Goal: Check status: Check status

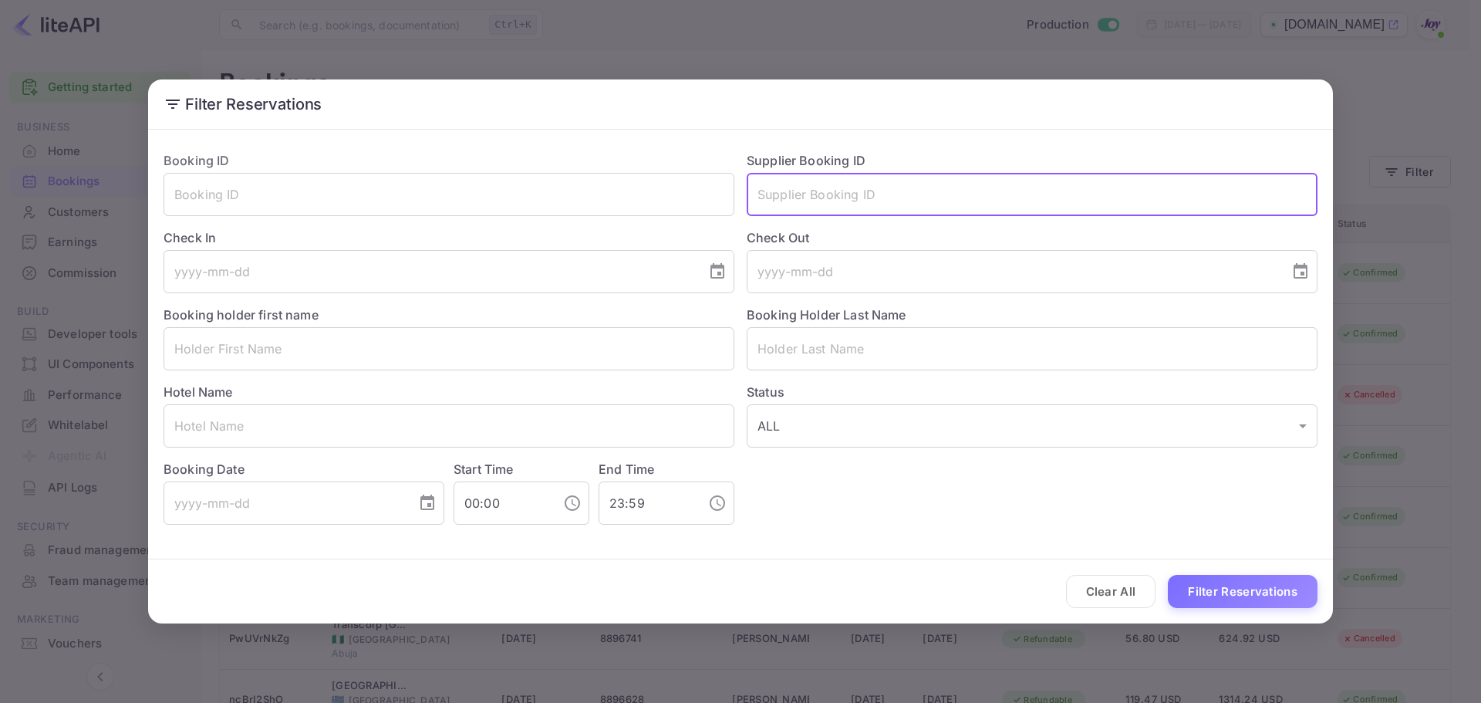
click at [839, 187] on input "text" at bounding box center [1032, 194] width 571 height 43
paste input "8098241"
type input "8098241"
click at [1248, 585] on button "Filter Reservations" at bounding box center [1243, 591] width 150 height 33
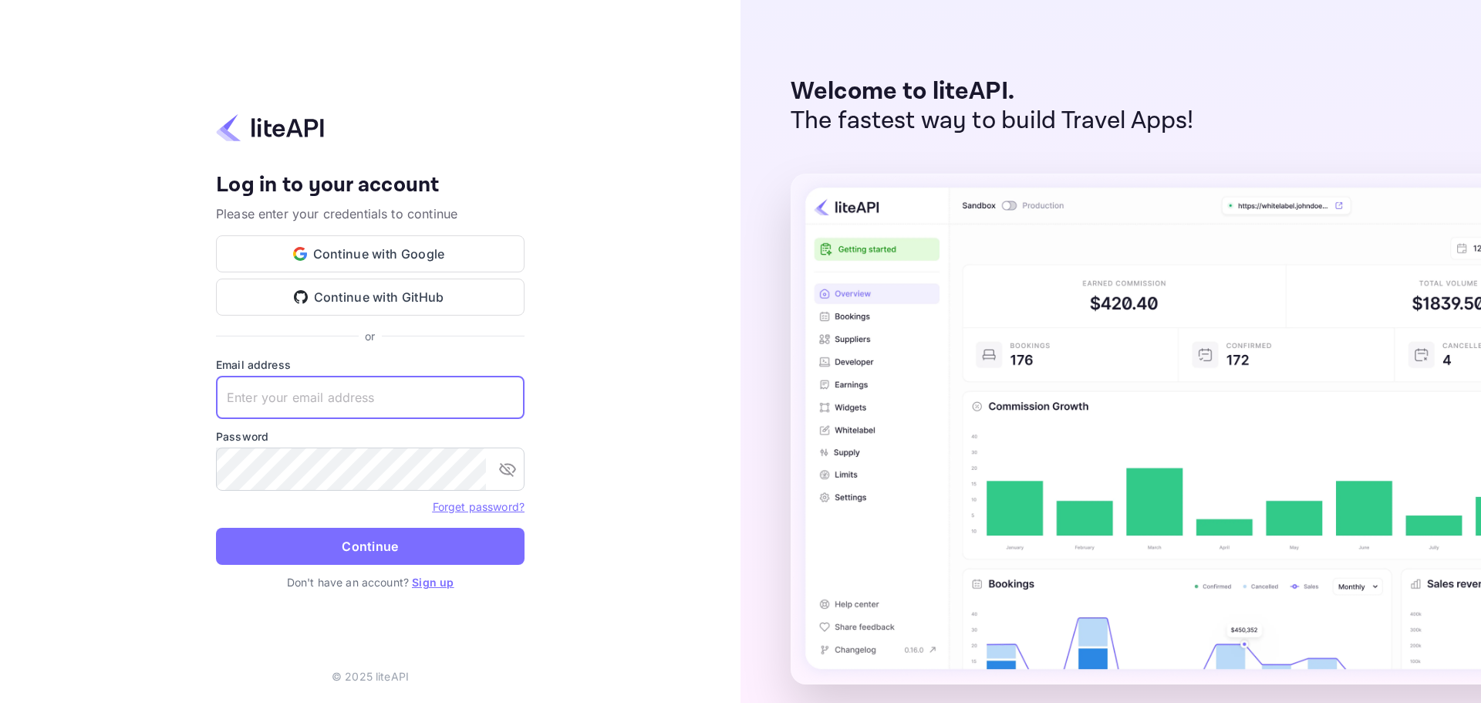
click at [402, 403] on input "text" at bounding box center [370, 397] width 309 height 43
paste input "services@withjoy.com"
type input "services@withjoy.com"
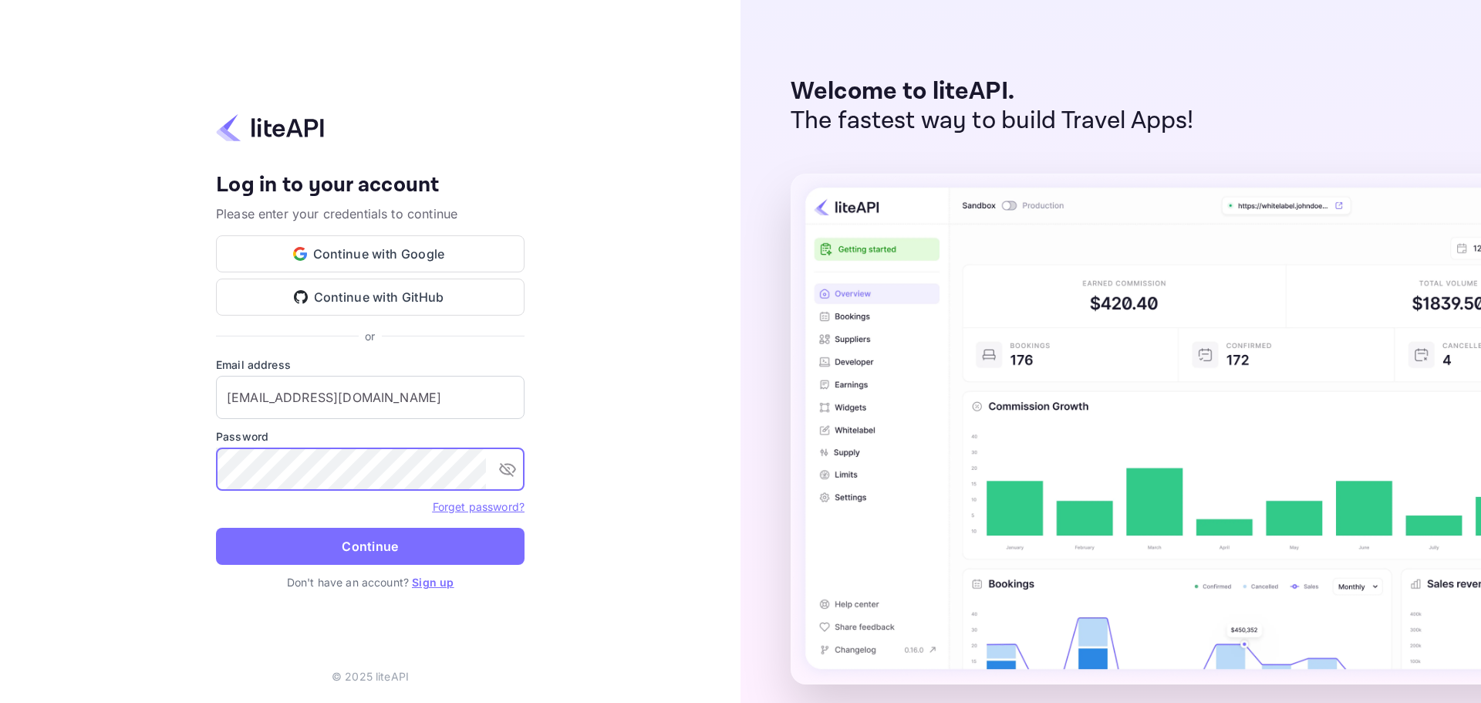
click at [376, 540] on button "Continue" at bounding box center [370, 546] width 309 height 37
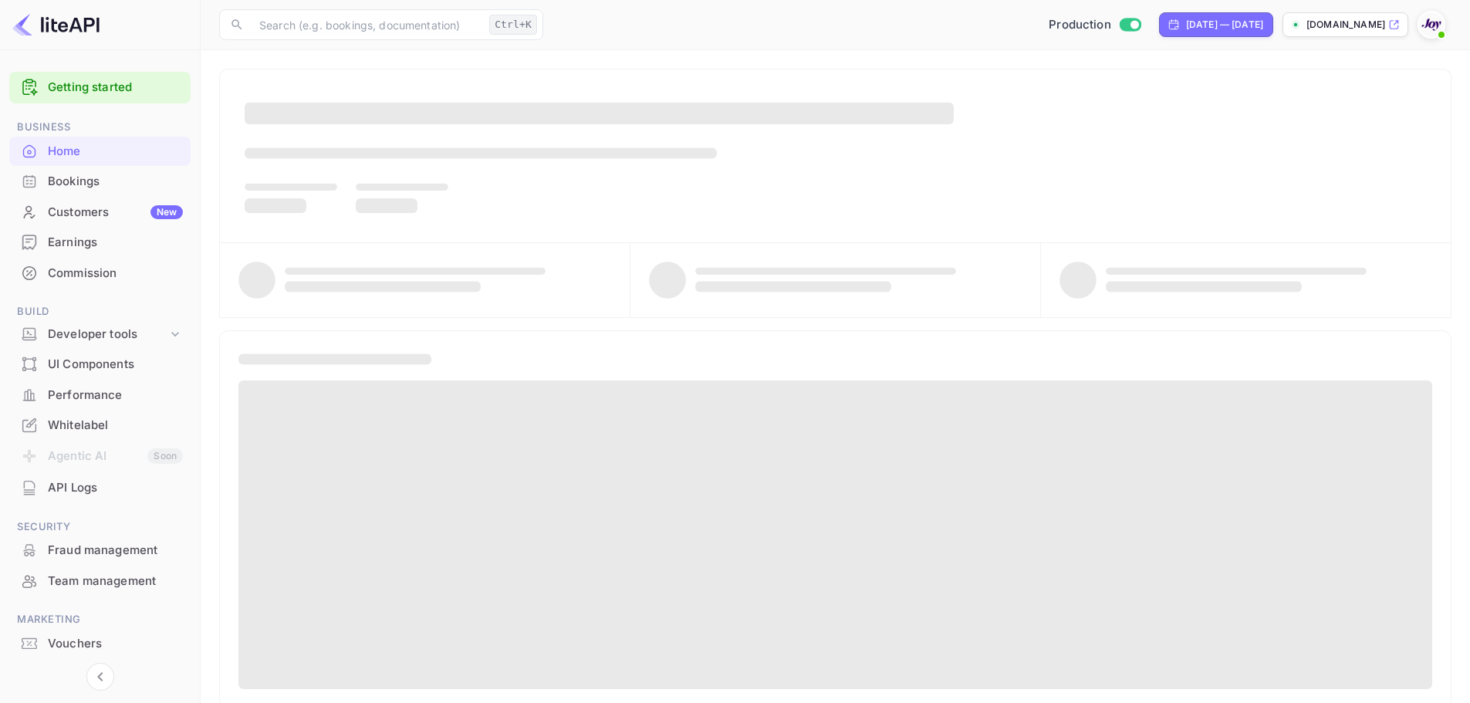
drag, startPoint x: 0, startPoint y: 0, endPoint x: 86, endPoint y: 187, distance: 206.4
click at [86, 187] on div "Bookings" at bounding box center [115, 182] width 135 height 18
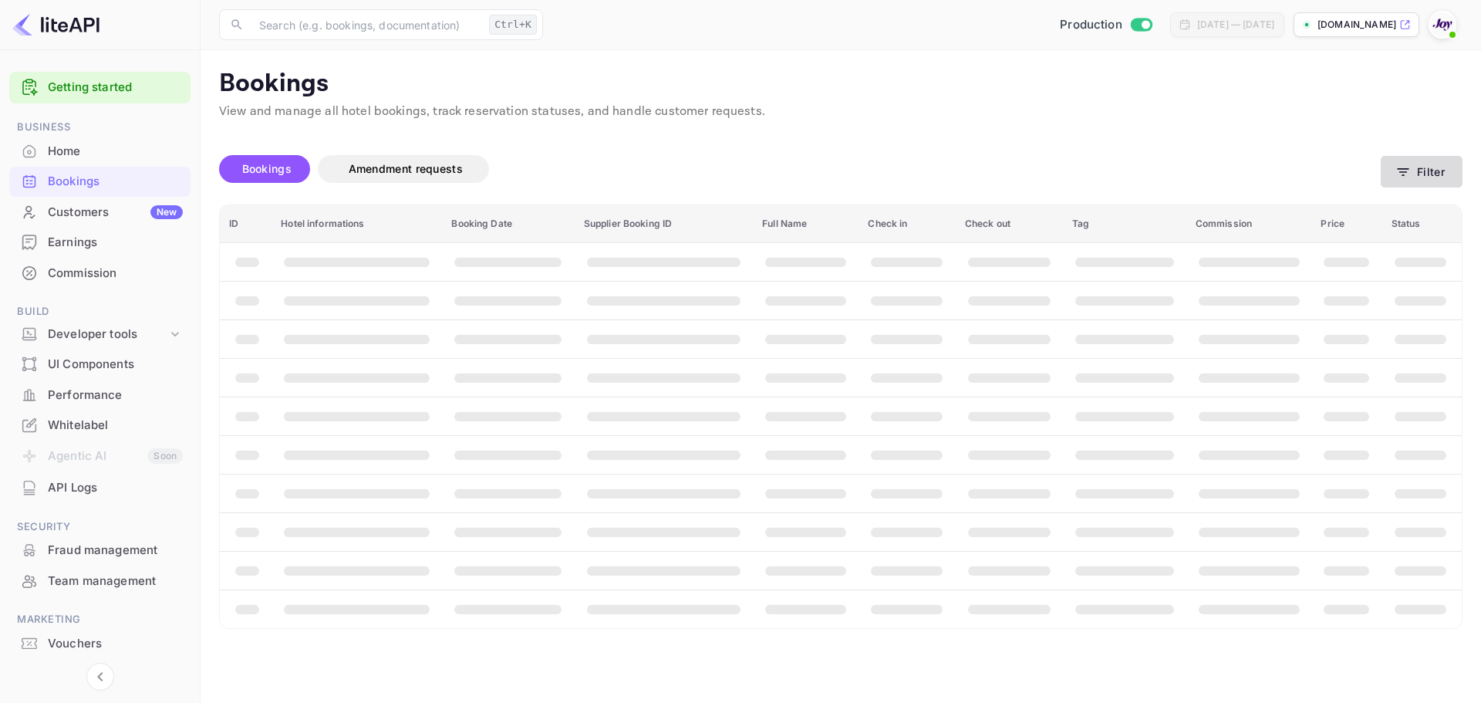
click at [1413, 169] on button "Filter" at bounding box center [1422, 172] width 82 height 32
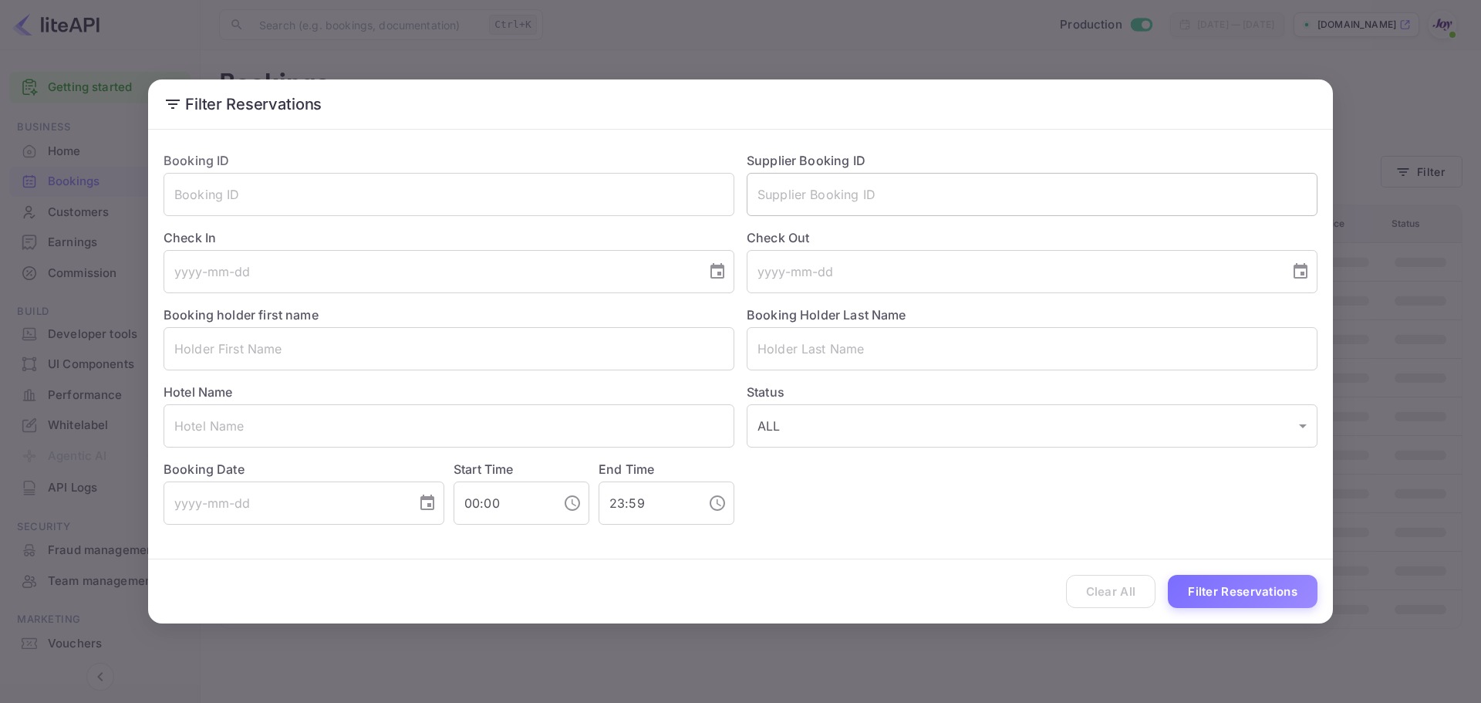
click at [964, 189] on input "text" at bounding box center [1032, 194] width 571 height 43
paste input "8098241"
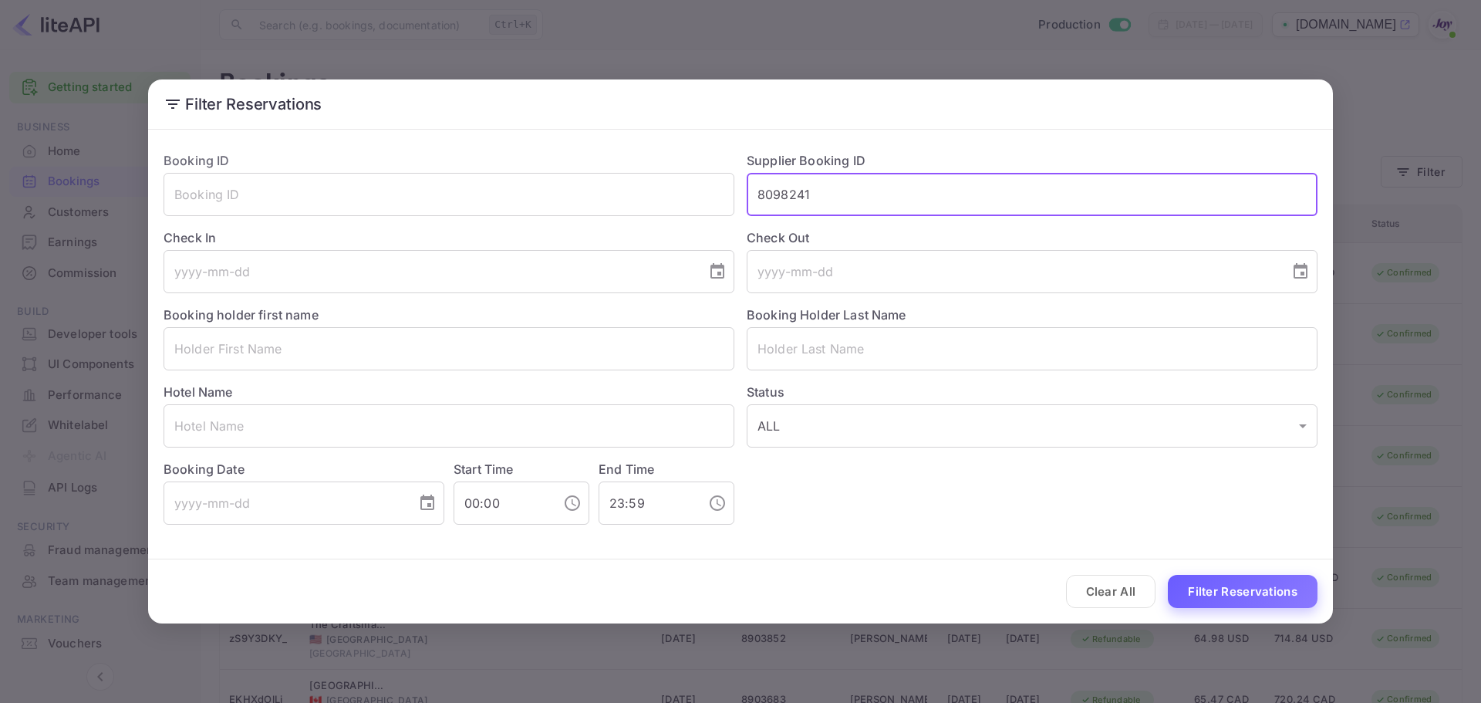
type input "8098241"
click at [1241, 601] on button "Filter Reservations" at bounding box center [1243, 591] width 150 height 33
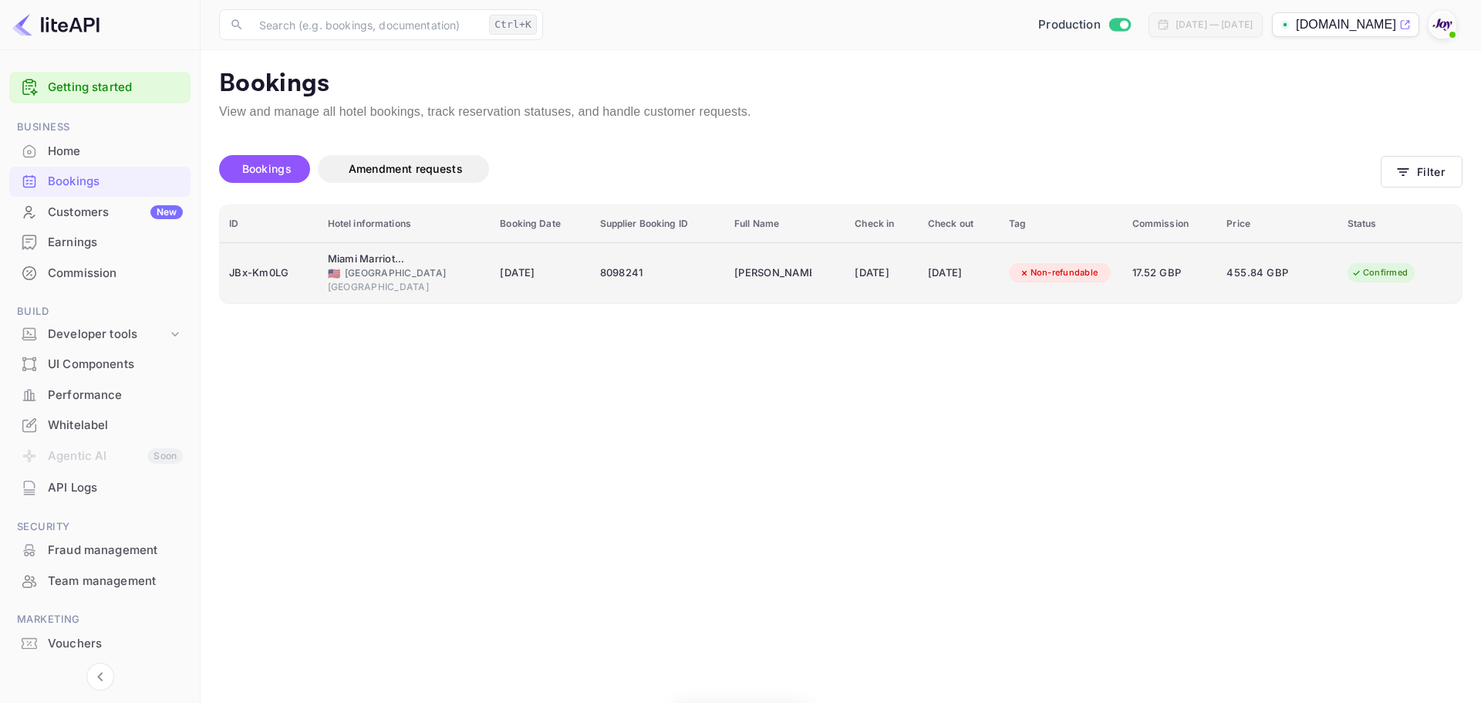
click at [591, 274] on td "8098241" at bounding box center [658, 272] width 135 height 61
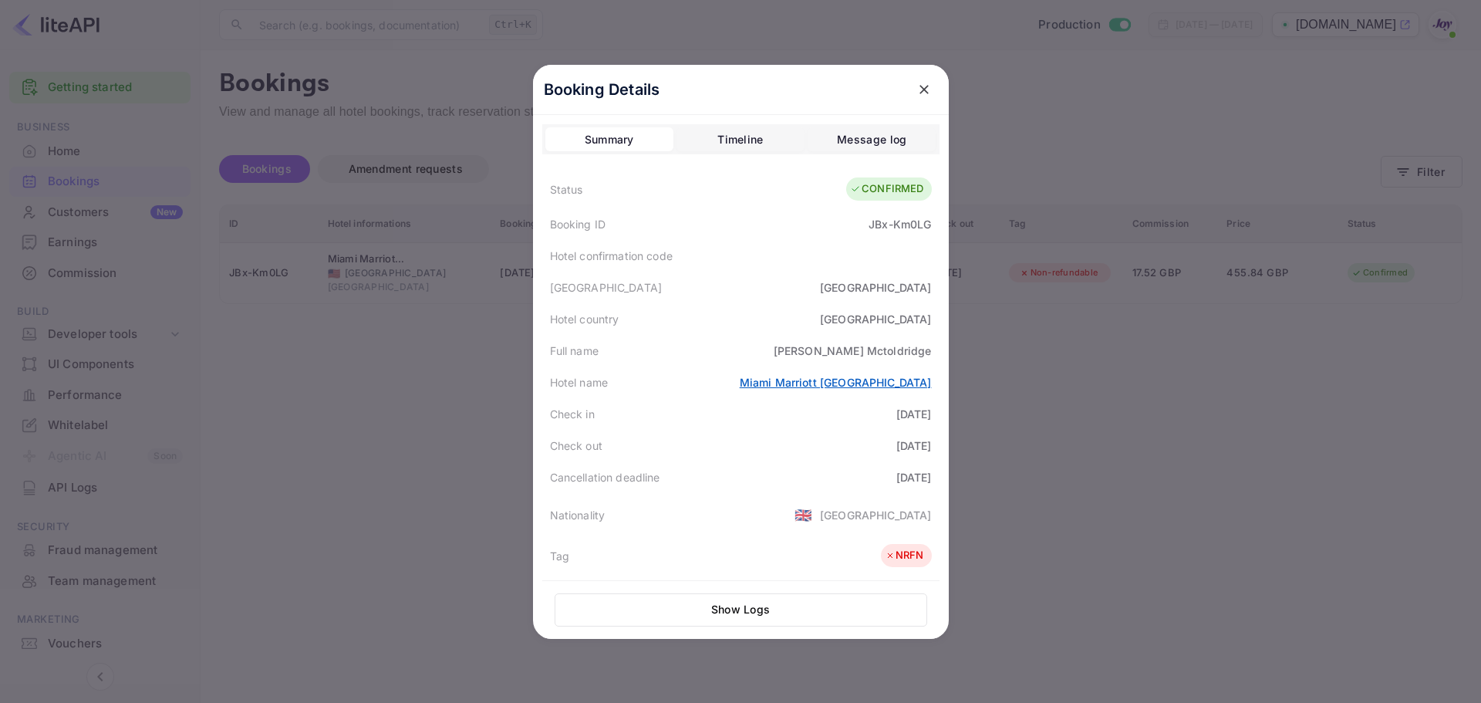
click at [793, 377] on link "Miami Marriott [GEOGRAPHIC_DATA]" at bounding box center [836, 382] width 192 height 13
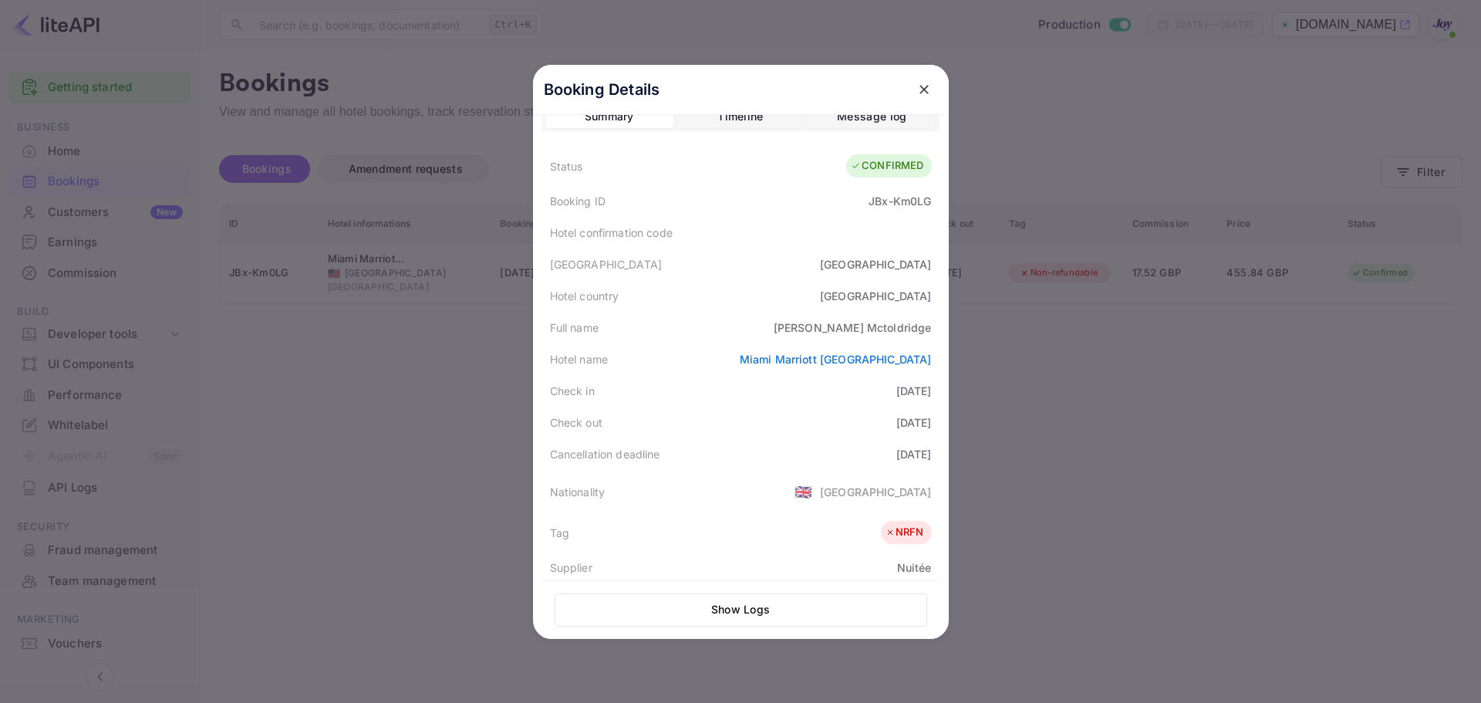
scroll to position [14, 0]
